Goal: Find specific page/section: Find specific page/section

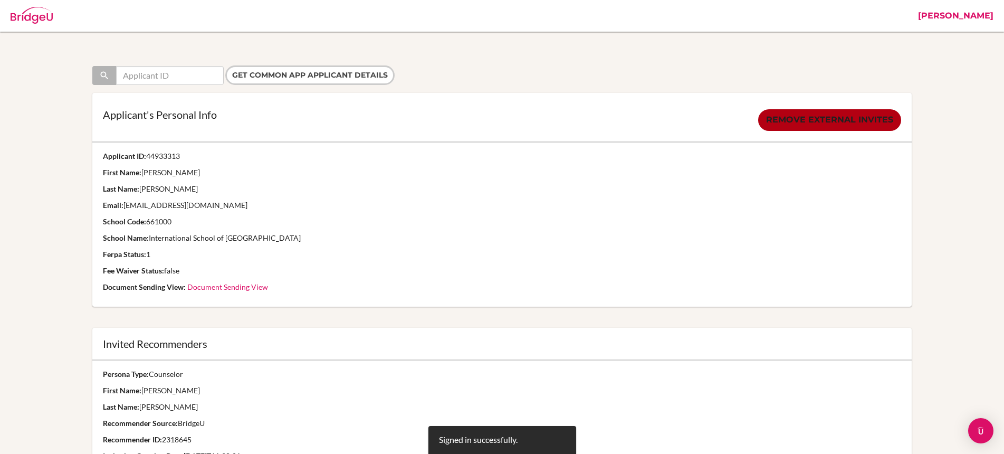
click at [960, 12] on link "[PERSON_NAME]" at bounding box center [956, 16] width 86 height 32
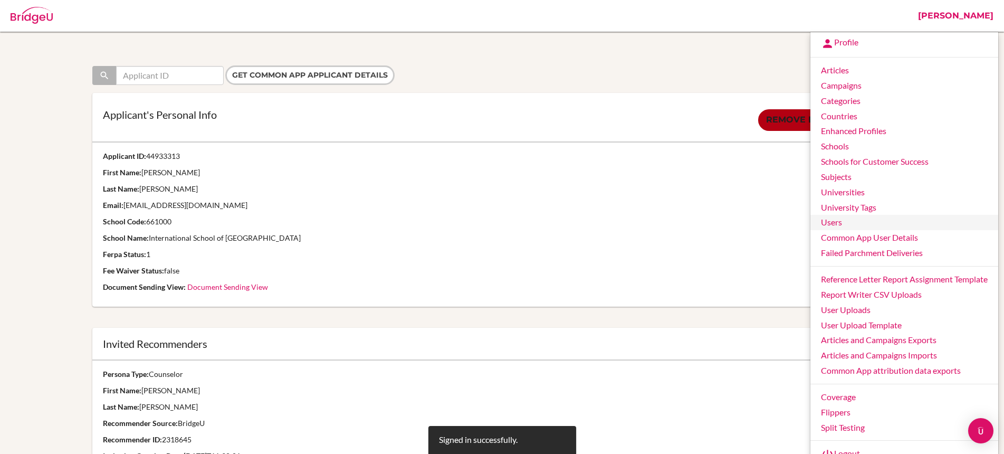
click at [846, 222] on link "Users" at bounding box center [904, 222] width 188 height 15
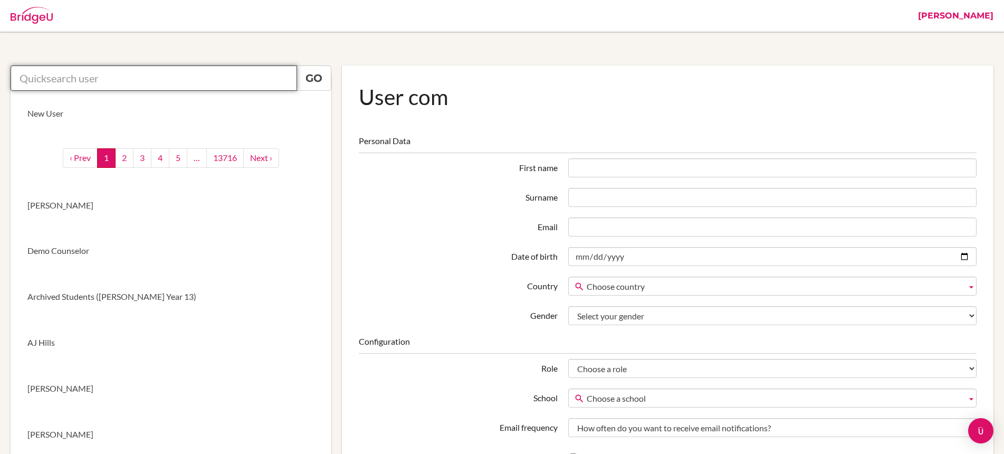
click at [189, 82] on input "text" at bounding box center [154, 77] width 286 height 25
paste input "[EMAIL_ADDRESS][DOMAIN_NAME]"
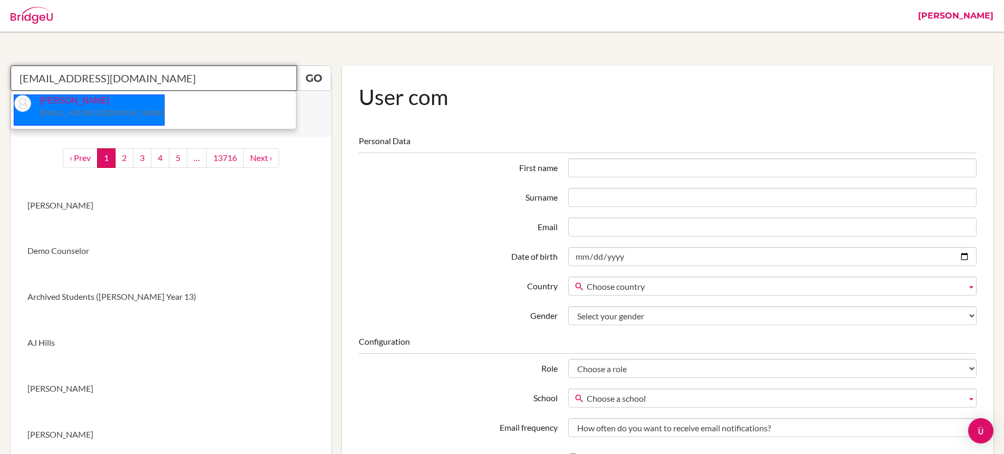
click at [98, 111] on small "[EMAIL_ADDRESS][DOMAIN_NAME]" at bounding box center [102, 113] width 125 height 8
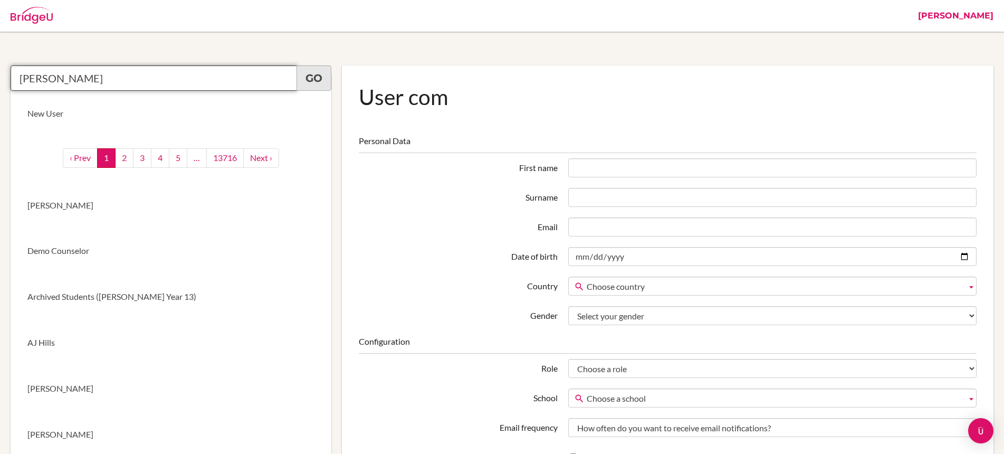
type input "Kristen Rosenfield"
click at [320, 75] on link "Go" at bounding box center [313, 77] width 35 height 25
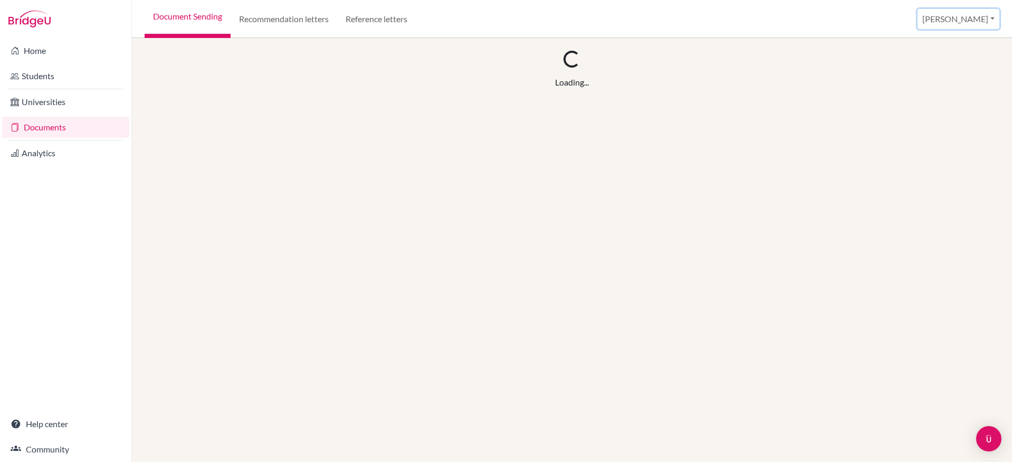
click at [980, 19] on button "Stephanie" at bounding box center [958, 19] width 82 height 20
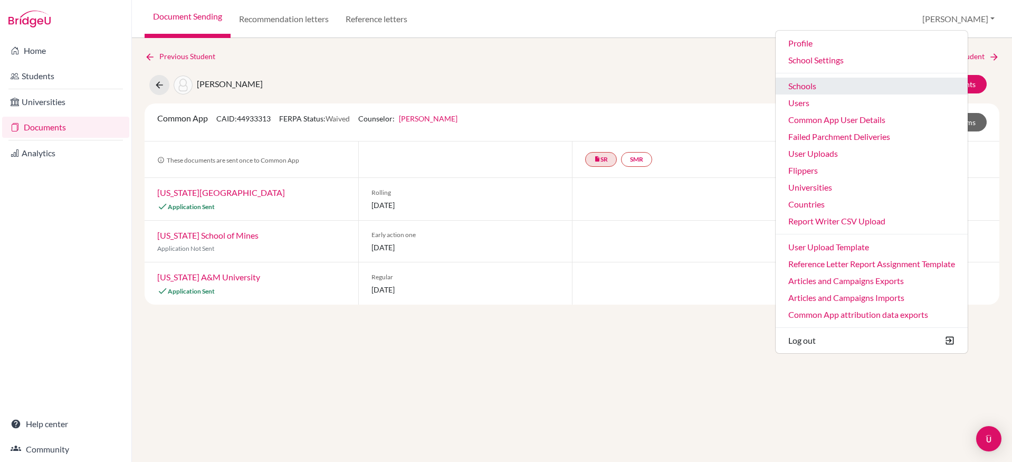
click at [883, 85] on link "Schools" at bounding box center [871, 86] width 192 height 17
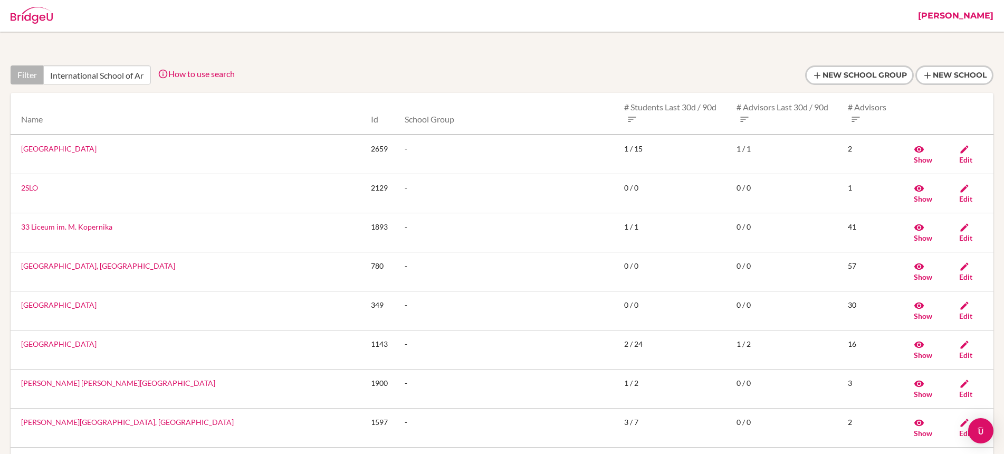
scroll to position [0, 18]
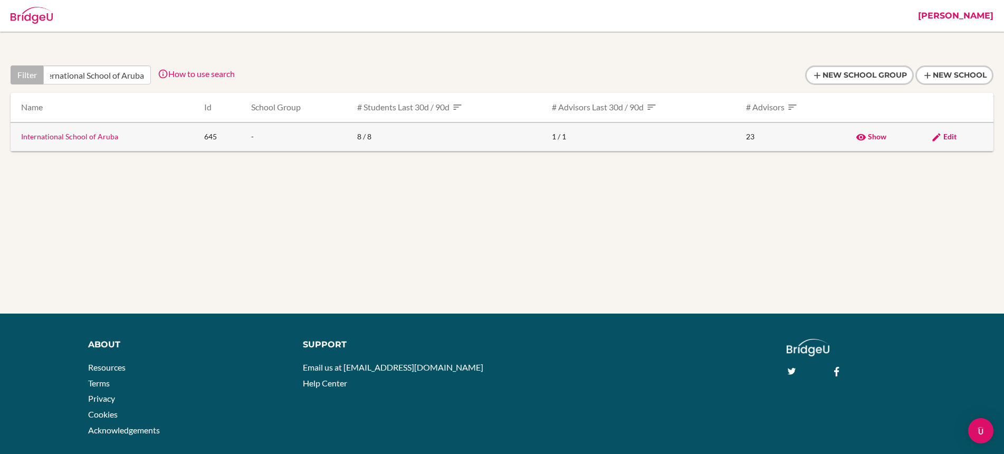
type input "International School of Aruba"
click at [950, 136] on span "Edit" at bounding box center [949, 136] width 13 height 9
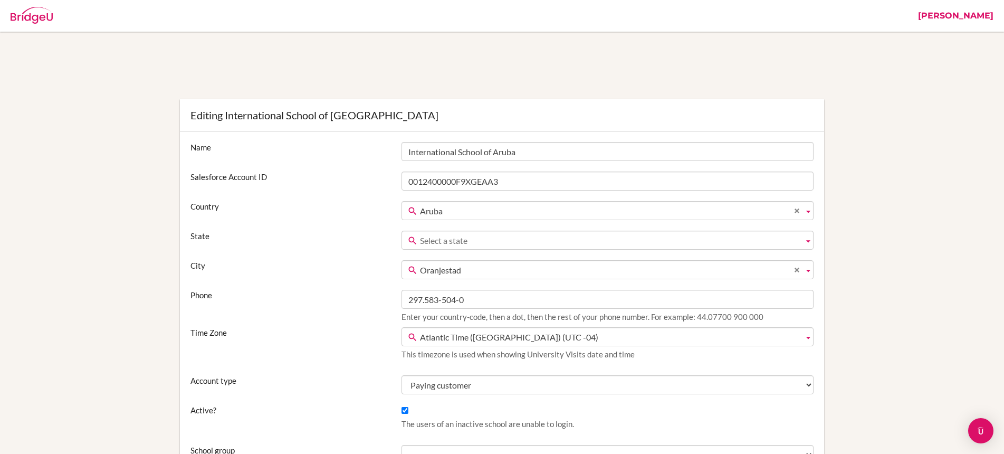
drag, startPoint x: 524, startPoint y: 150, endPoint x: 394, endPoint y: 151, distance: 130.3
click at [394, 151] on div "Name International School of [GEOGRAPHIC_DATA]" at bounding box center [502, 151] width 634 height 19
